Goal: Transaction & Acquisition: Purchase product/service

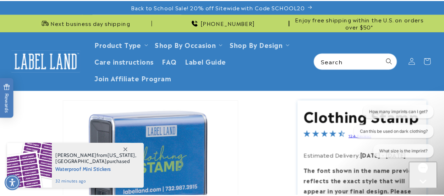
scroll to position [80, 0]
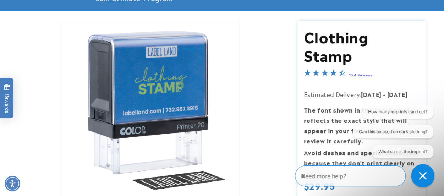
click at [421, 175] on icon "Close conversation starters" at bounding box center [423, 176] width 8 height 8
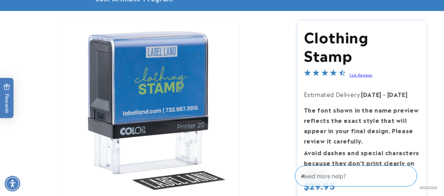
click at [308, 175] on icon "Close gorgias live chat" at bounding box center [304, 172] width 7 height 7
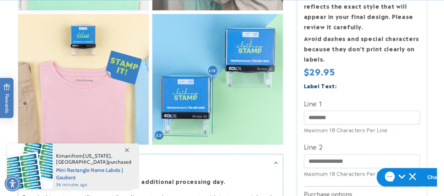
scroll to position [540, 0]
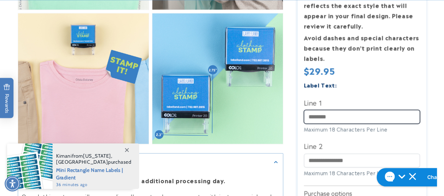
click at [318, 110] on input "Line 1" at bounding box center [362, 117] width 116 height 14
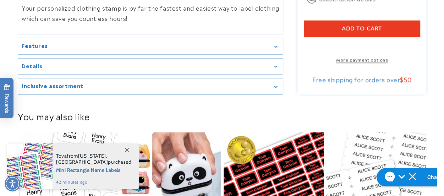
scroll to position [780, 0]
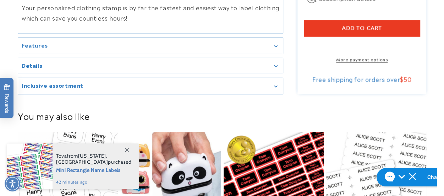
click at [272, 48] on summary "Features" at bounding box center [150, 46] width 265 height 16
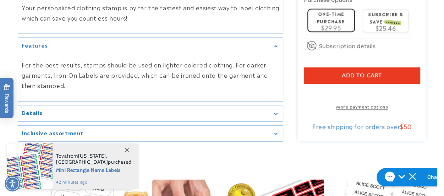
click at [279, 43] on div "Features" at bounding box center [151, 45] width 258 height 5
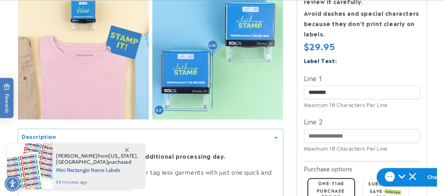
scroll to position [565, 0]
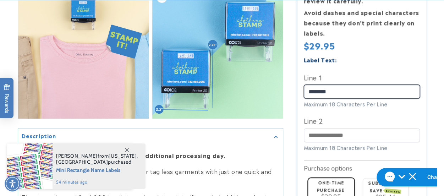
drag, startPoint x: 312, startPoint y: 82, endPoint x: 282, endPoint y: 78, distance: 30.4
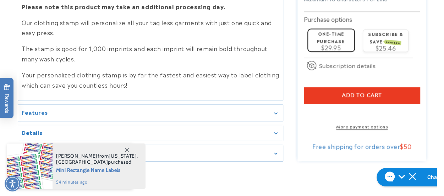
scroll to position [717, 0]
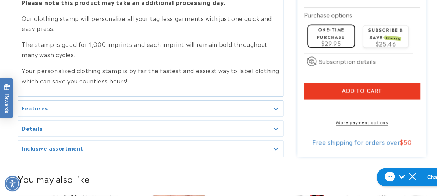
click at [361, 88] on span "Add to cart" at bounding box center [362, 91] width 40 height 6
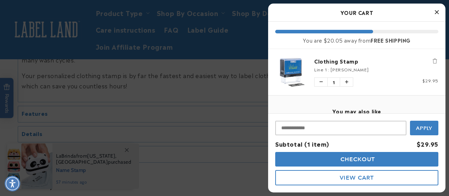
click at [215, 98] on div at bounding box center [224, 98] width 449 height 196
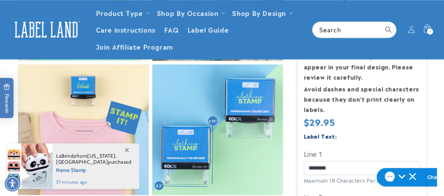
scroll to position [488, 0]
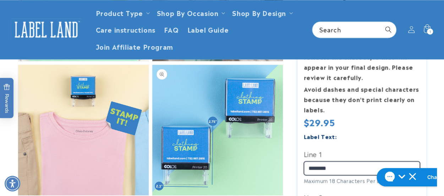
drag, startPoint x: 350, startPoint y: 160, endPoint x: 255, endPoint y: 151, distance: 95.5
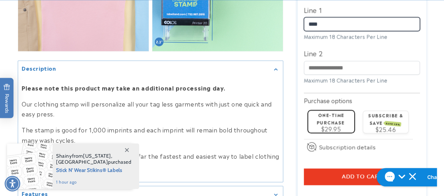
scroll to position [633, 0]
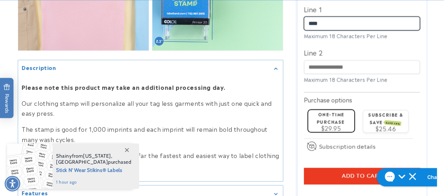
type input "****"
click at [354, 172] on span "Add to cart" at bounding box center [362, 175] width 40 height 6
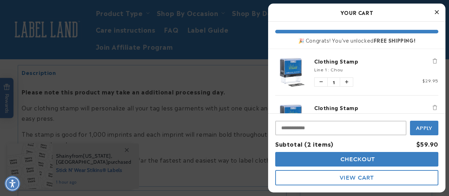
click at [248, 66] on div at bounding box center [224, 98] width 449 height 196
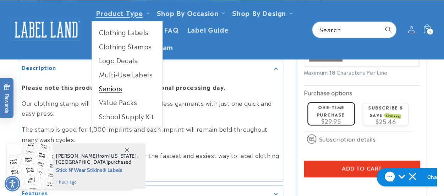
click at [103, 90] on link "Seniors" at bounding box center [127, 88] width 70 height 14
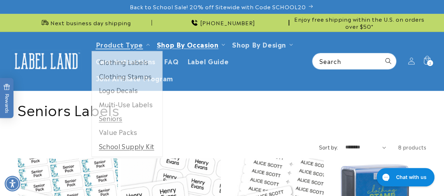
click at [122, 144] on link "School Supply Kit" at bounding box center [127, 147] width 70 height 14
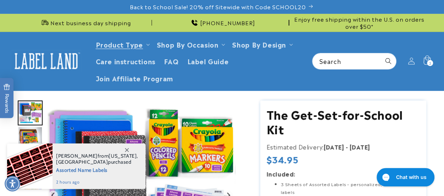
click at [427, 60] on icon at bounding box center [426, 61] width 17 height 17
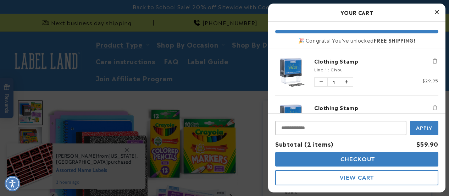
click at [365, 160] on span "Checkout" at bounding box center [357, 159] width 37 height 7
